Goal: Browse casually: Explore the website without a specific task or goal

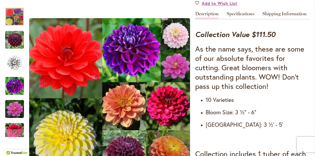
scroll to position [178, 0]
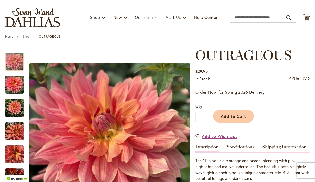
scroll to position [28, 0]
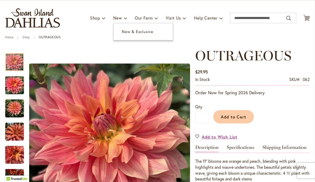
click at [134, 30] on span "New & Exclusive" at bounding box center [137, 31] width 31 height 5
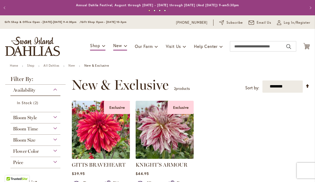
click at [103, 133] on img at bounding box center [101, 130] width 58 height 58
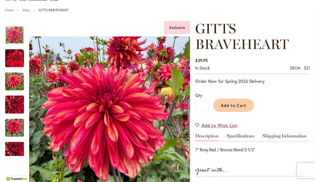
scroll to position [55, 0]
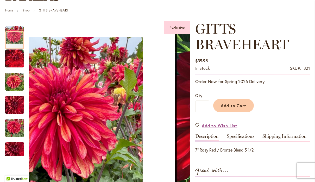
click at [18, 56] on img "GITTS BRAVEHEART" at bounding box center [14, 58] width 19 height 23
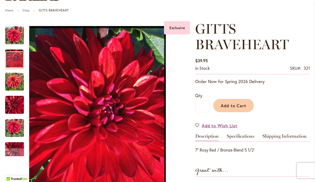
click at [18, 83] on img "GITTS BRAVEHEART" at bounding box center [14, 81] width 19 height 25
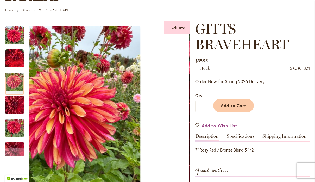
click at [18, 105] on img "GITTS BRAVEHEART" at bounding box center [14, 104] width 19 height 25
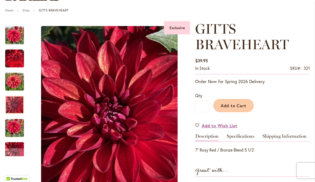
click at [19, 125] on img "GITTS BRAVEHEART" at bounding box center [14, 127] width 19 height 25
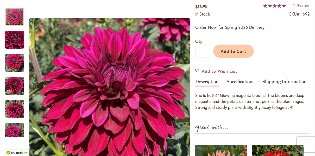
scroll to position [94, 0]
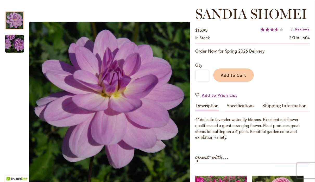
scroll to position [68, 0]
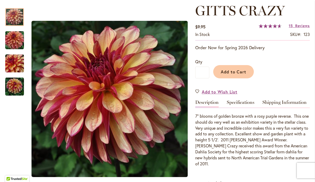
scroll to position [74, 0]
